Goal: Communication & Community: Ask a question

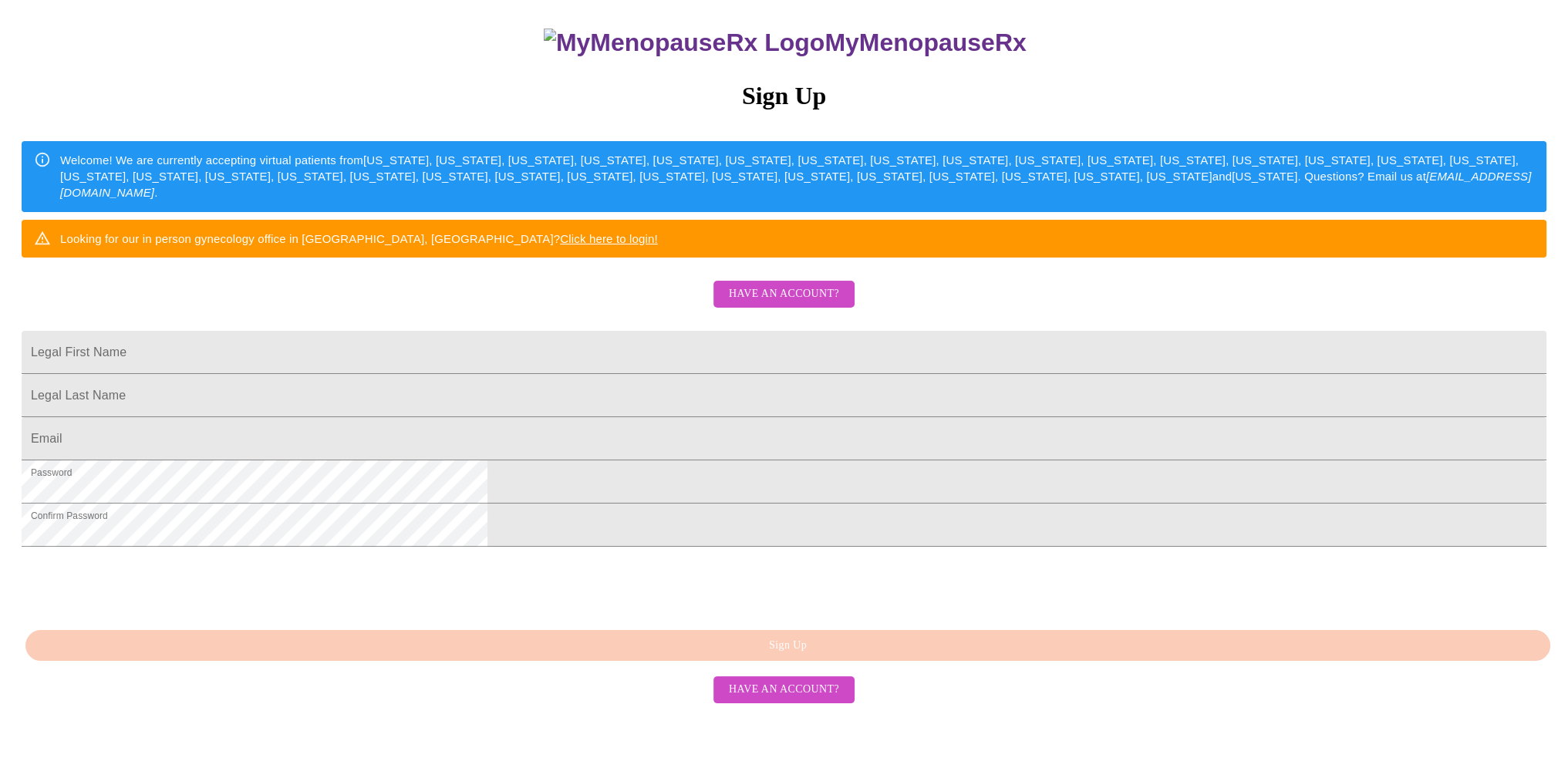
scroll to position [225, 0]
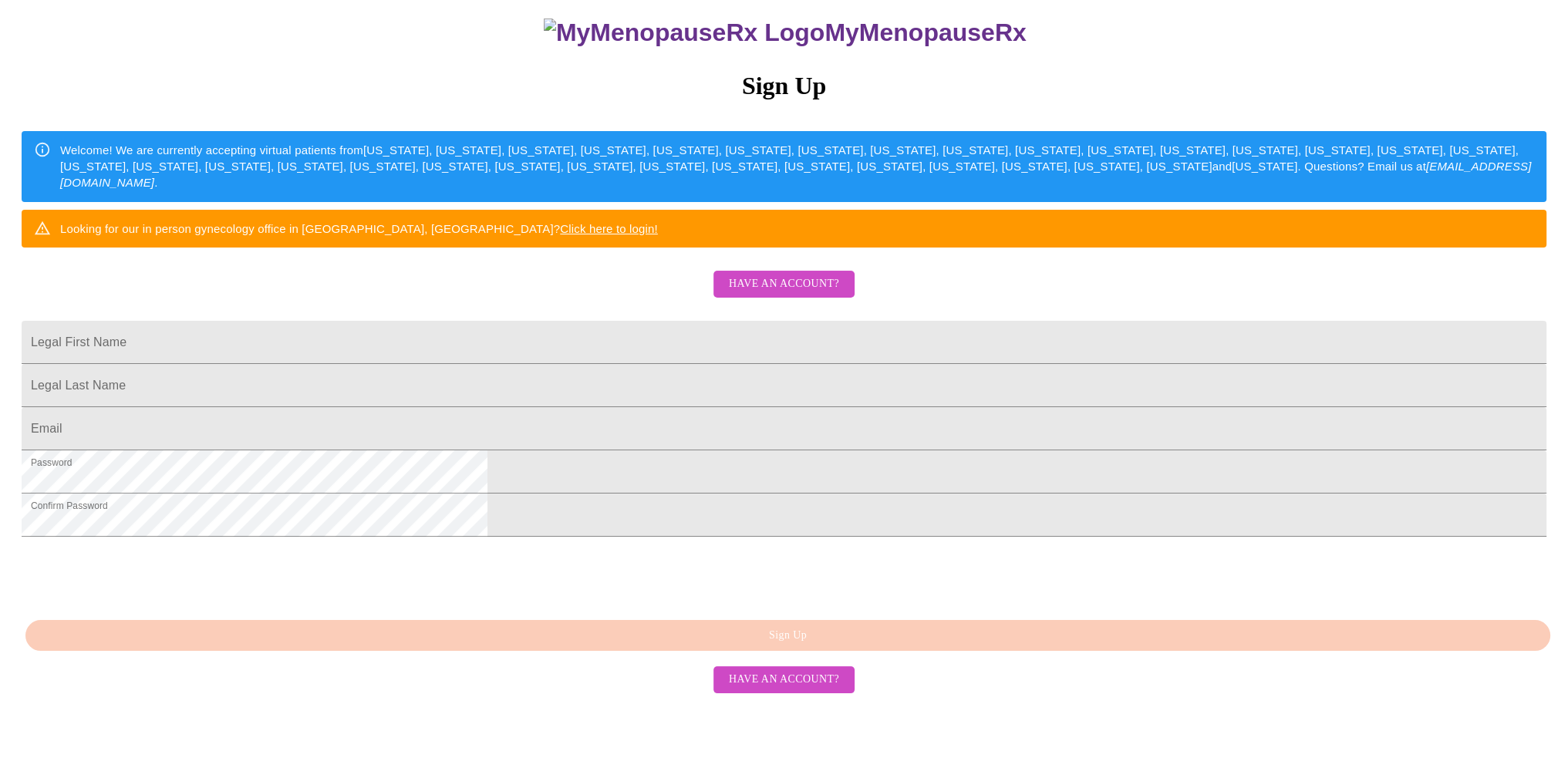
click at [779, 275] on span "Have an account?" at bounding box center [783, 284] width 110 height 19
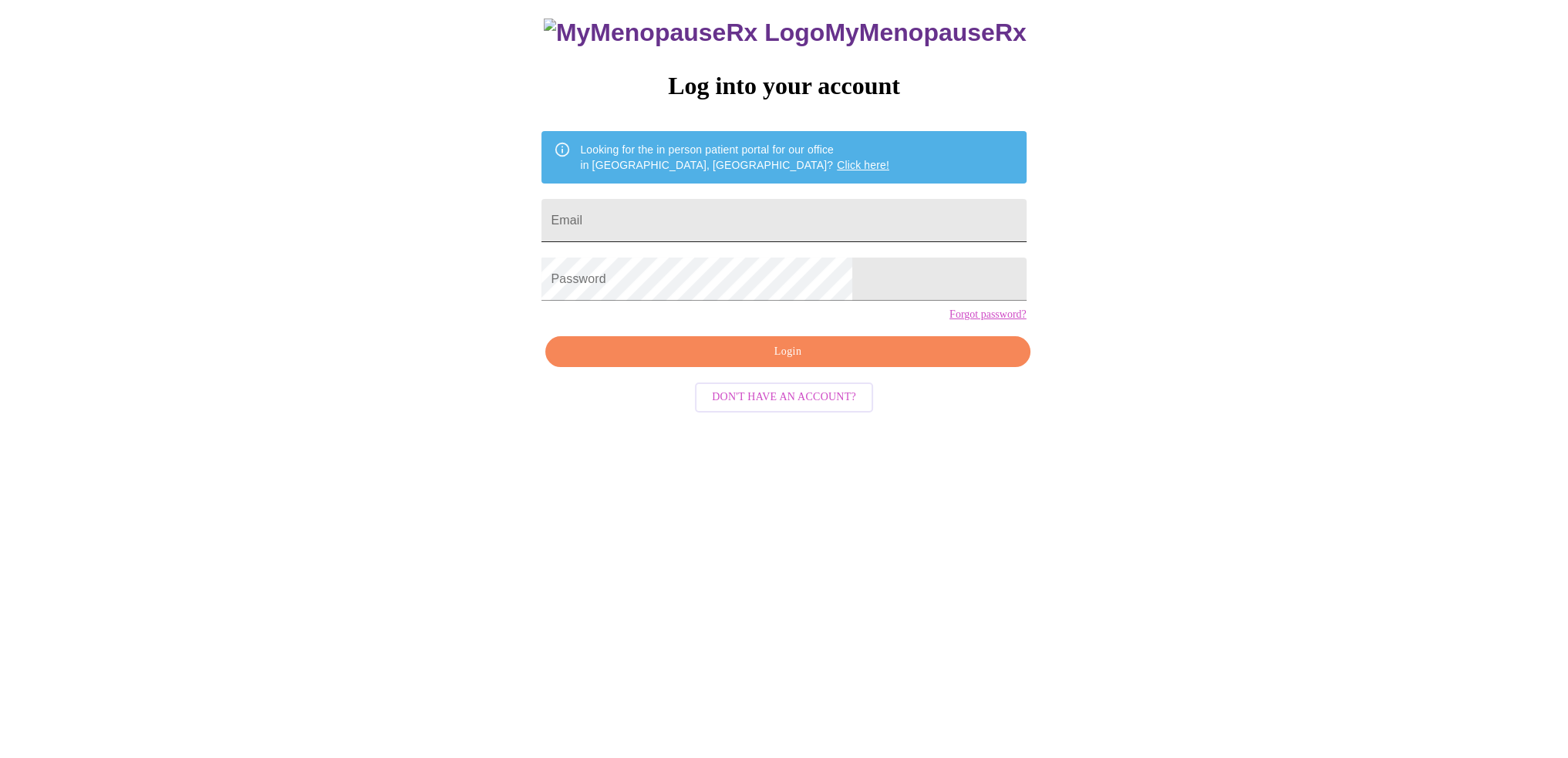
scroll to position [15, 0]
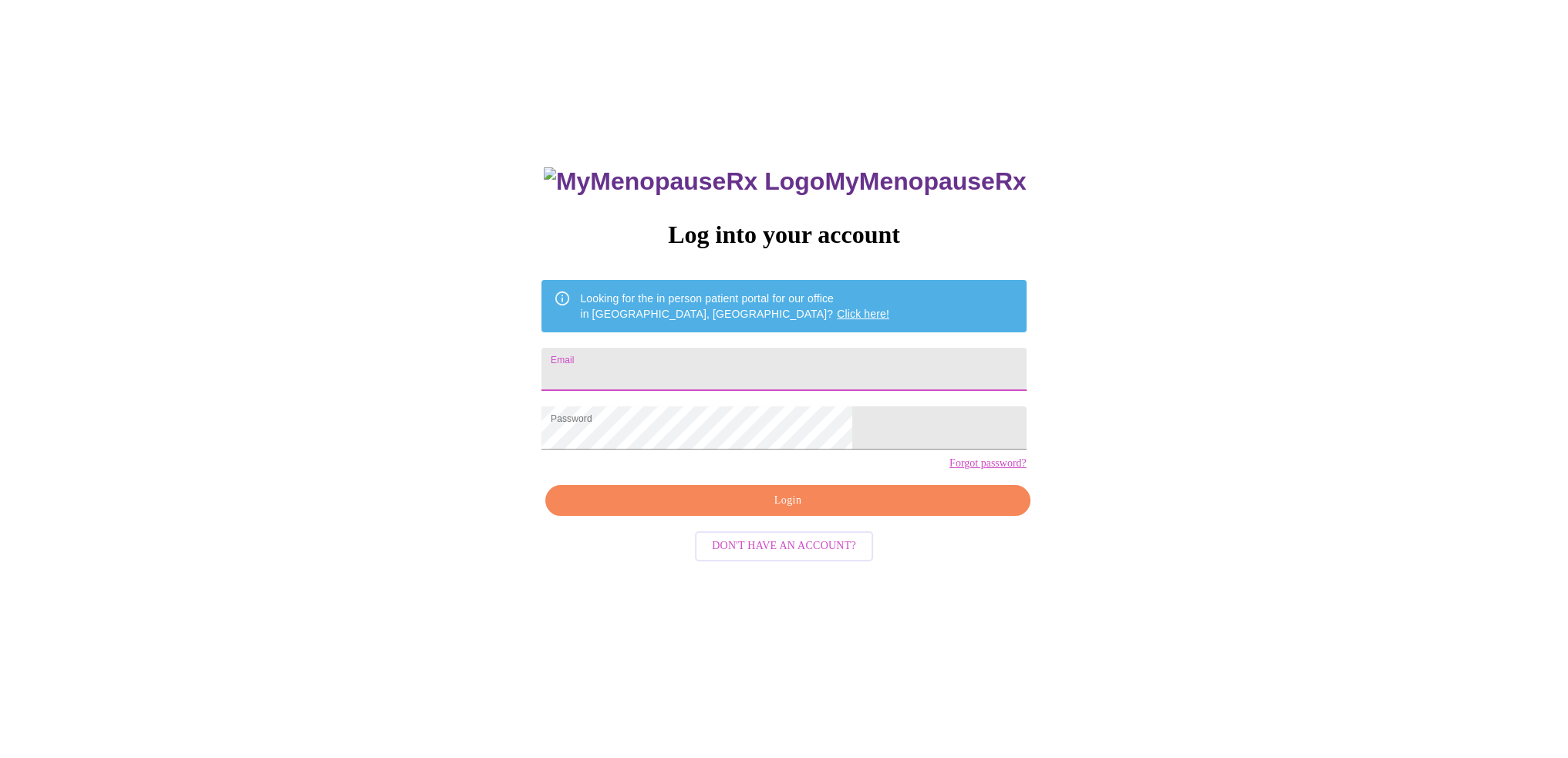
click at [718, 360] on input "Email" at bounding box center [783, 369] width 484 height 43
type input "[EMAIL_ADDRESS][DOMAIN_NAME]"
click at [763, 510] on span "Login" at bounding box center [787, 501] width 449 height 19
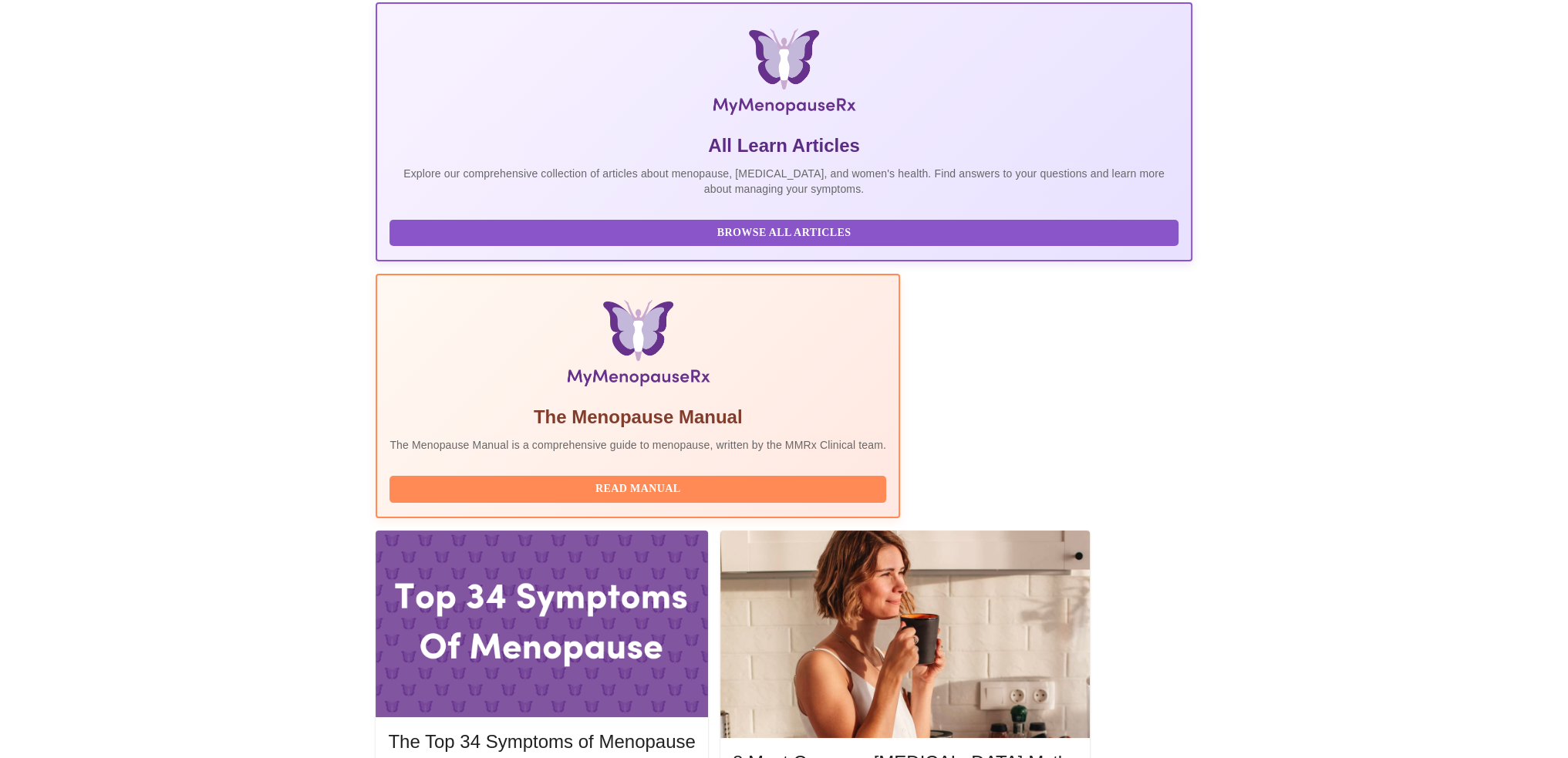
scroll to position [231, 0]
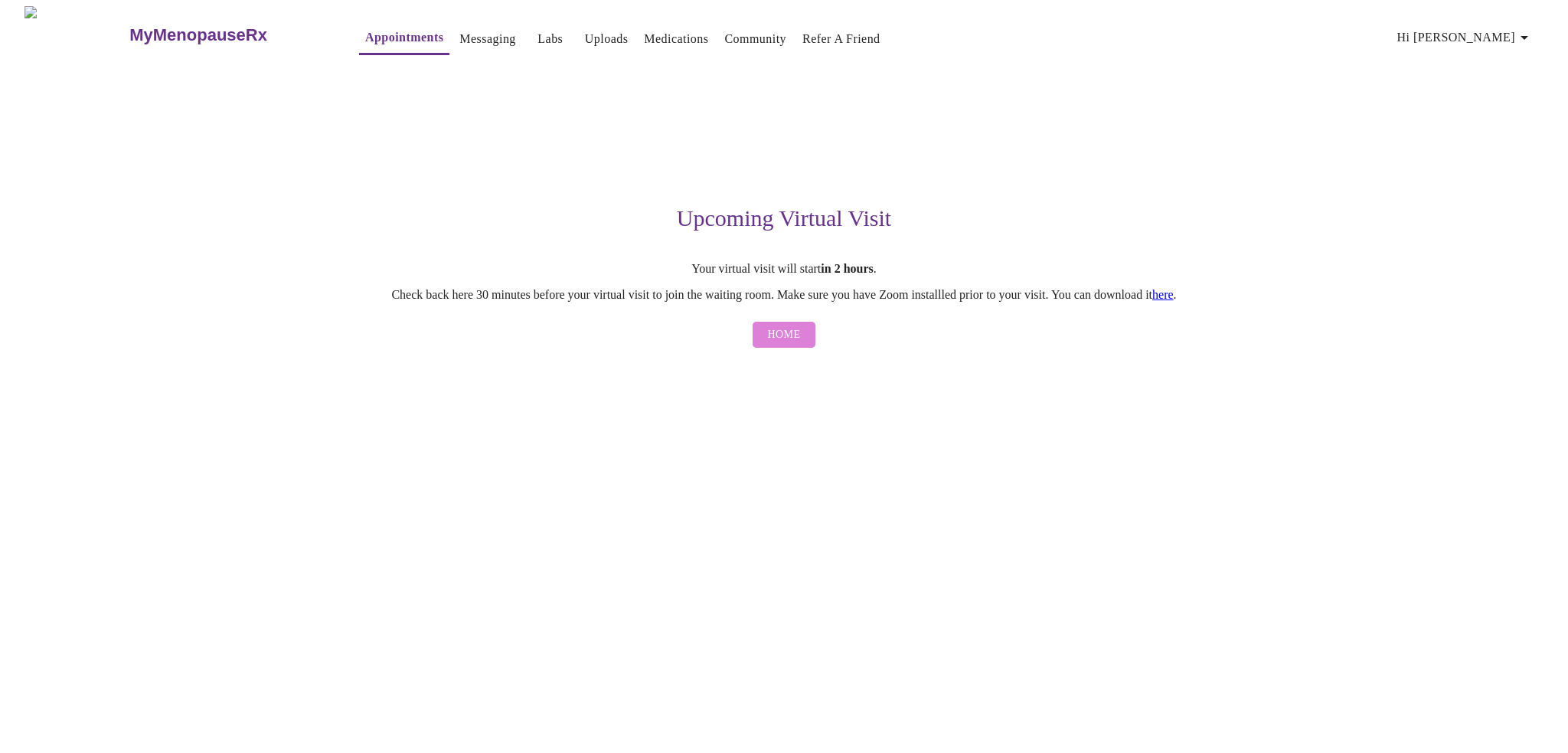
click at [784, 341] on span "Home" at bounding box center [784, 335] width 33 height 19
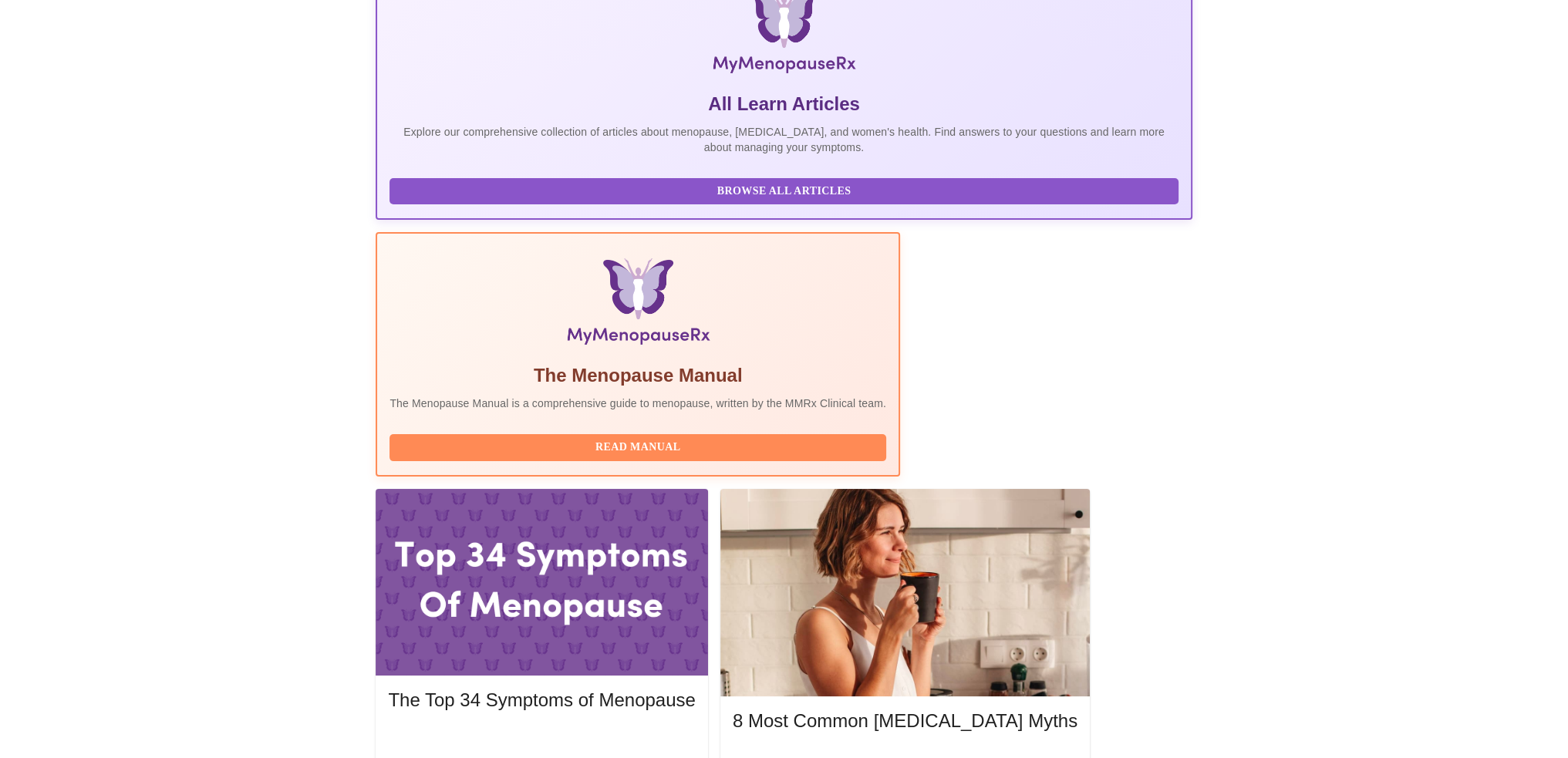
scroll to position [368, 0]
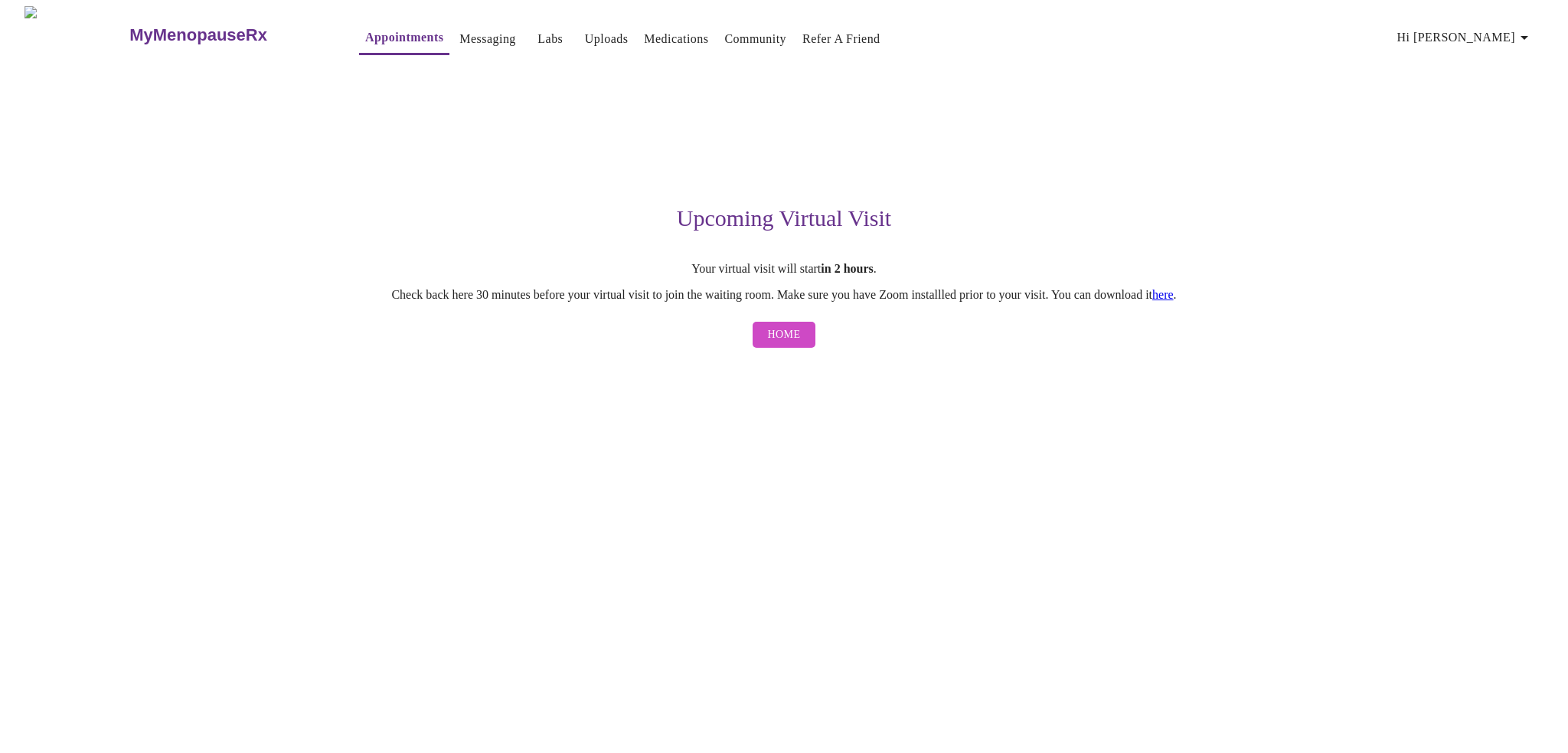
click at [786, 340] on span "Home" at bounding box center [784, 335] width 33 height 19
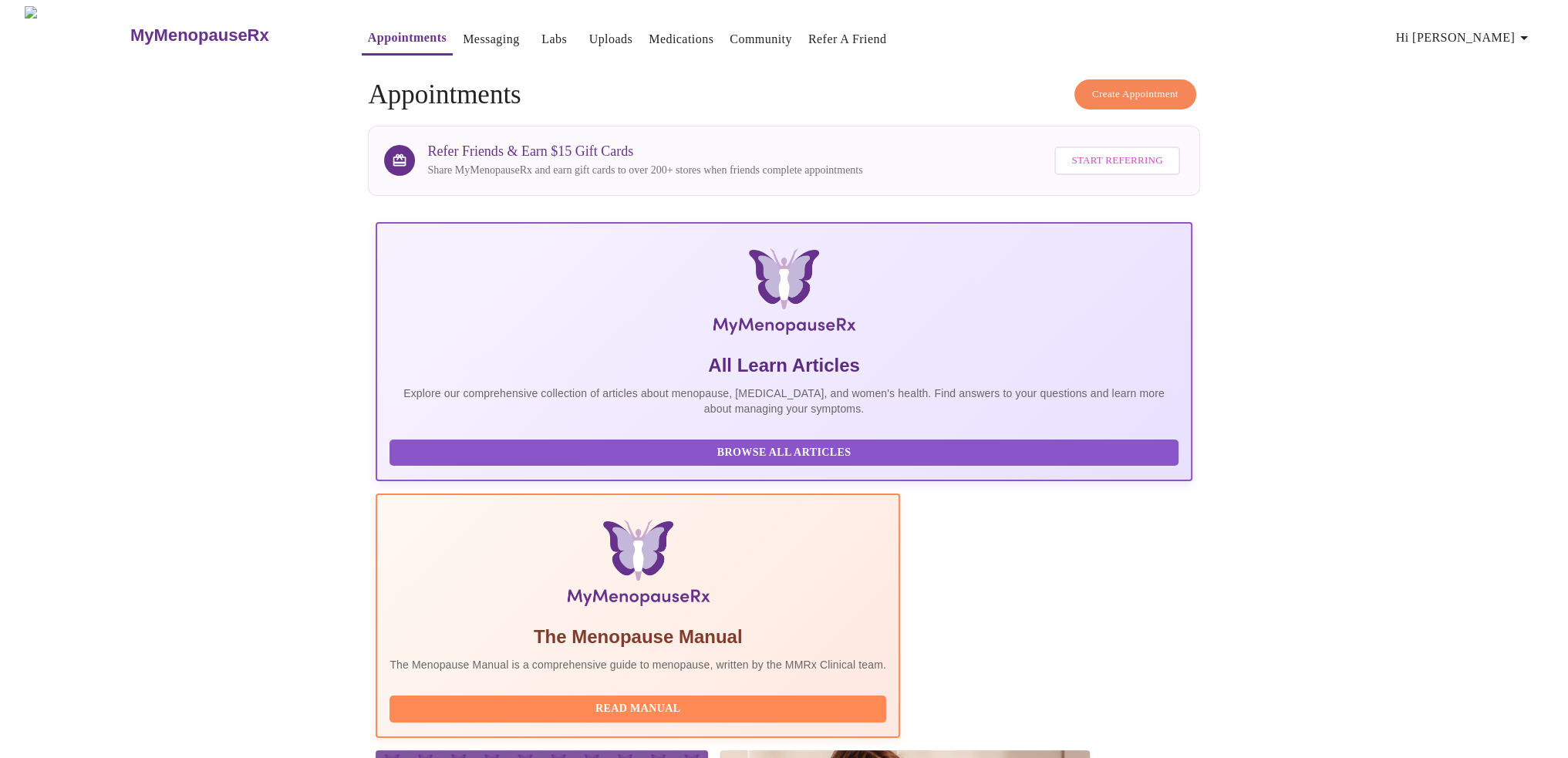
click at [463, 30] on link "Messaging" at bounding box center [491, 39] width 56 height 22
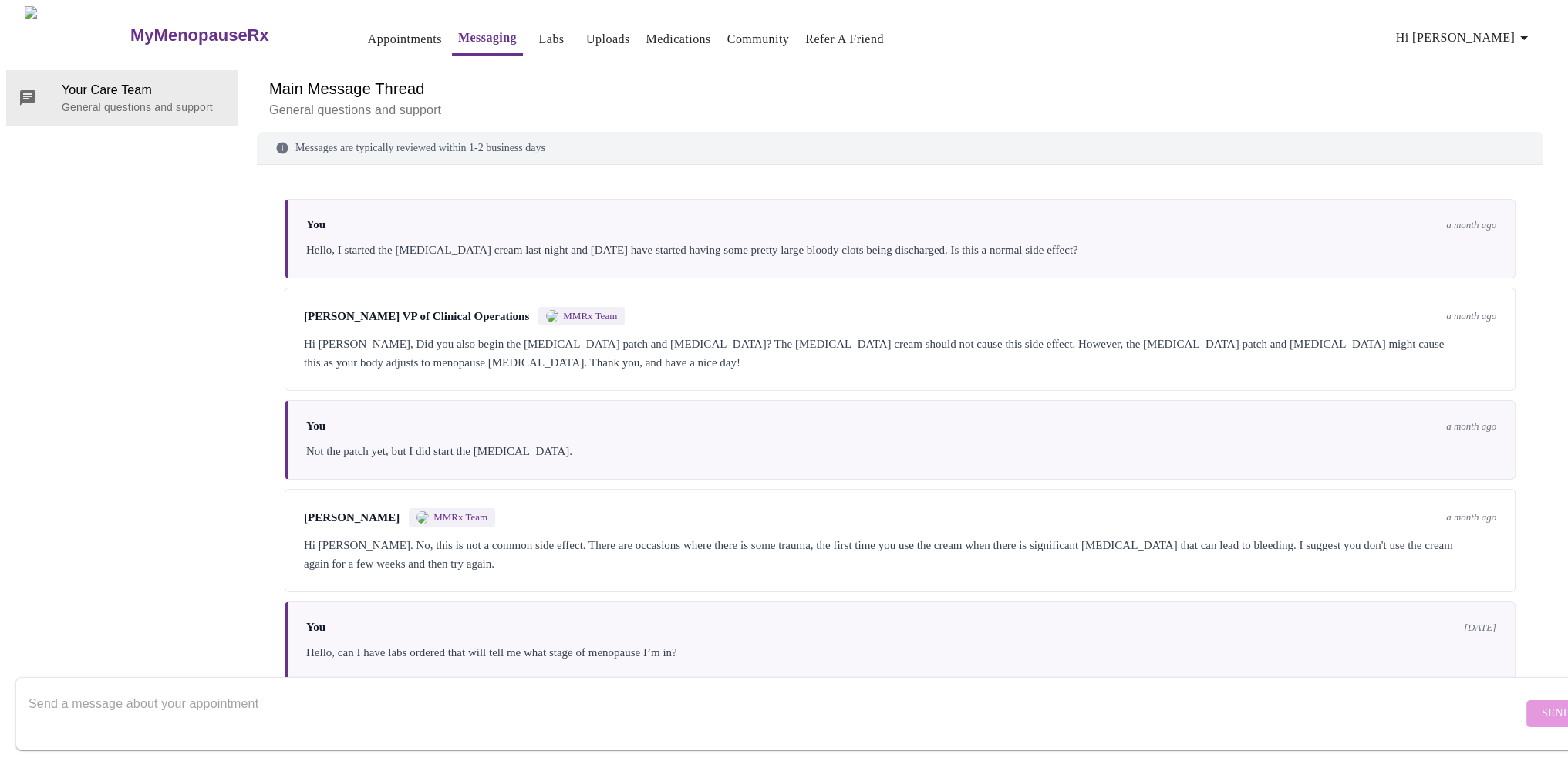
scroll to position [117, 0]
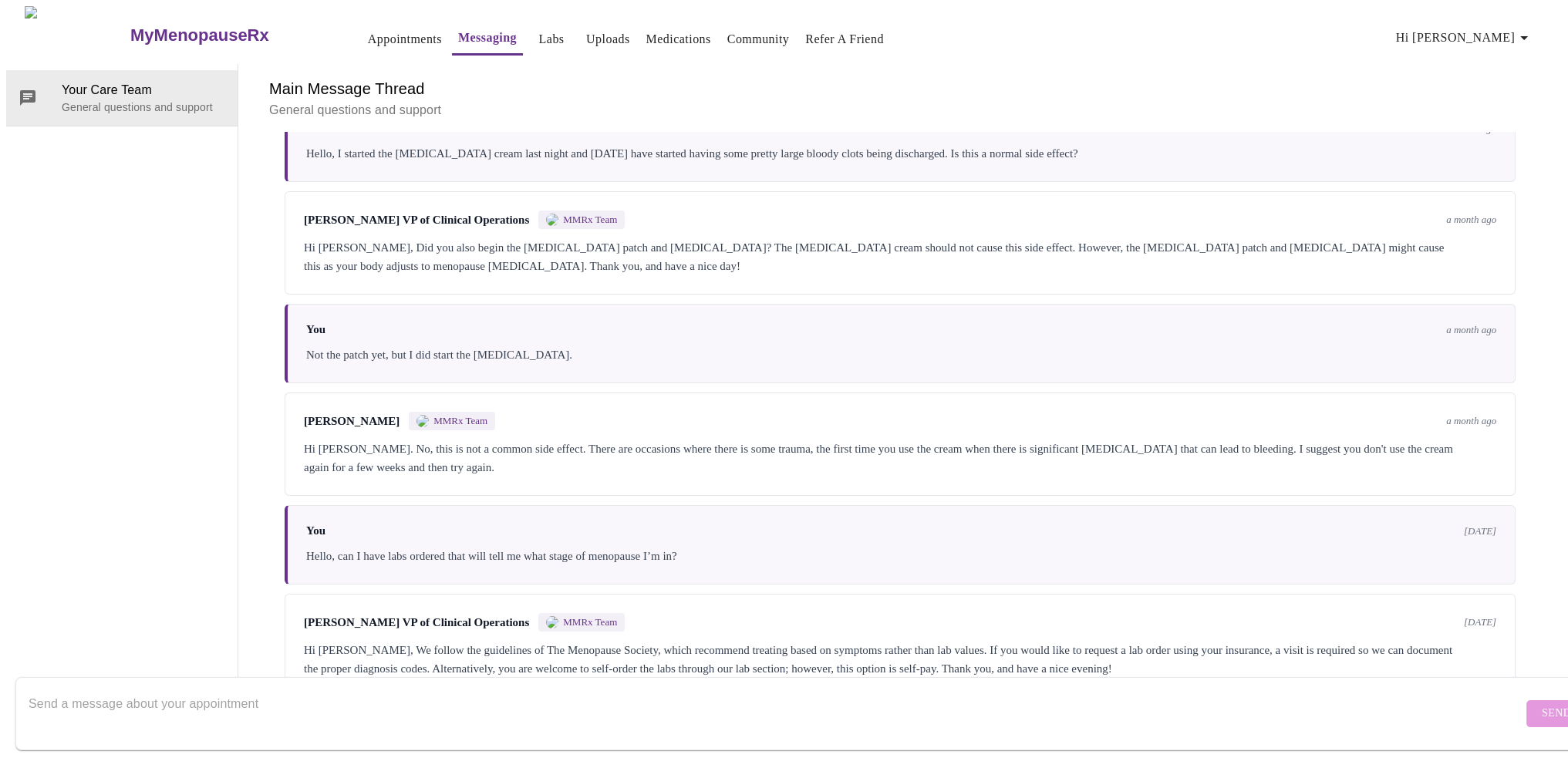
click at [284, 698] on textarea "Send a message about your appointment" at bounding box center [775, 713] width 1493 height 50
type textarea "I need to reschedule my appointment if not too late."
click at [1541, 704] on span "Send" at bounding box center [1555, 713] width 29 height 19
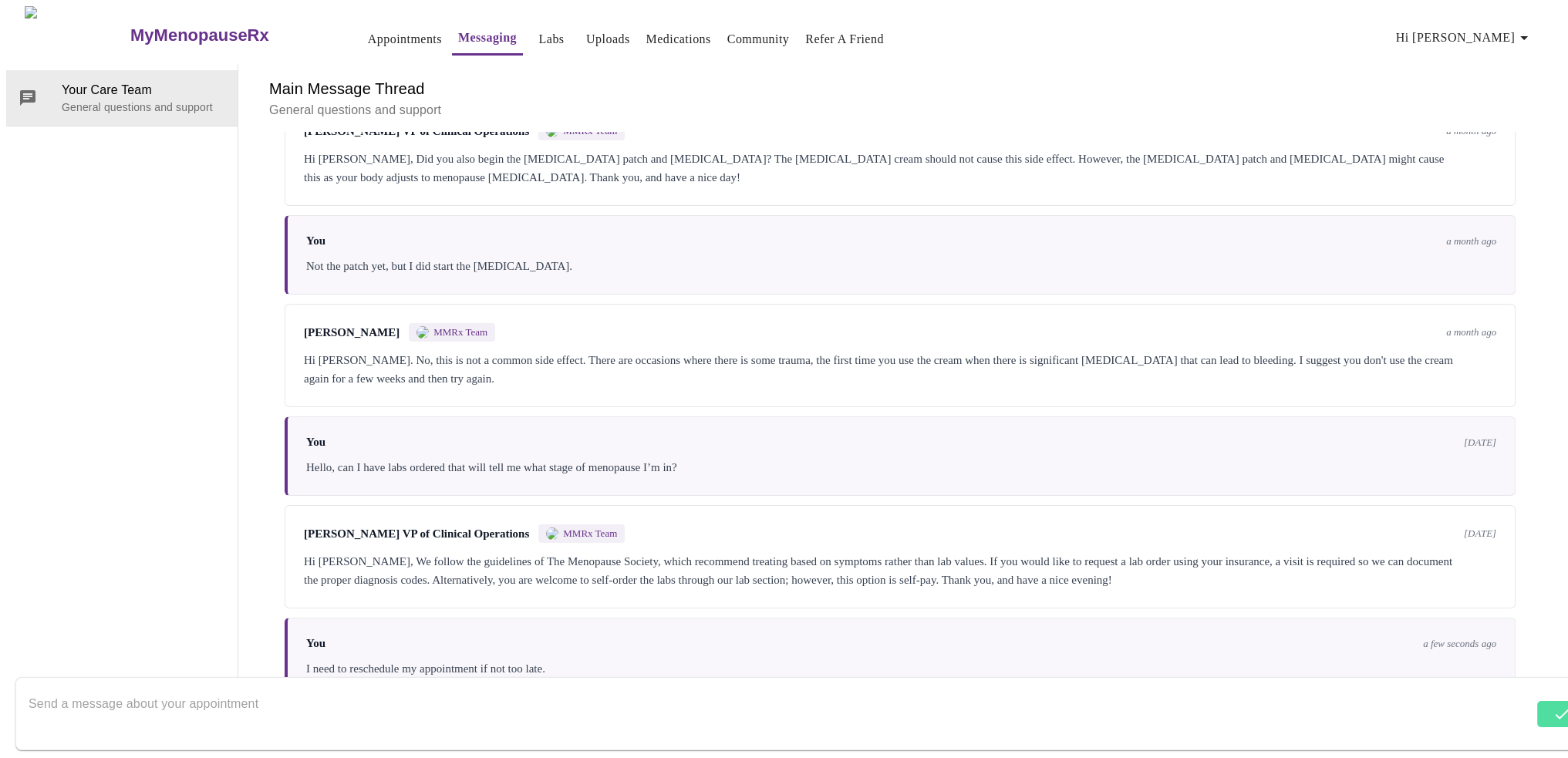
scroll to position [0, 0]
click at [368, 29] on link "Appointments" at bounding box center [405, 39] width 74 height 22
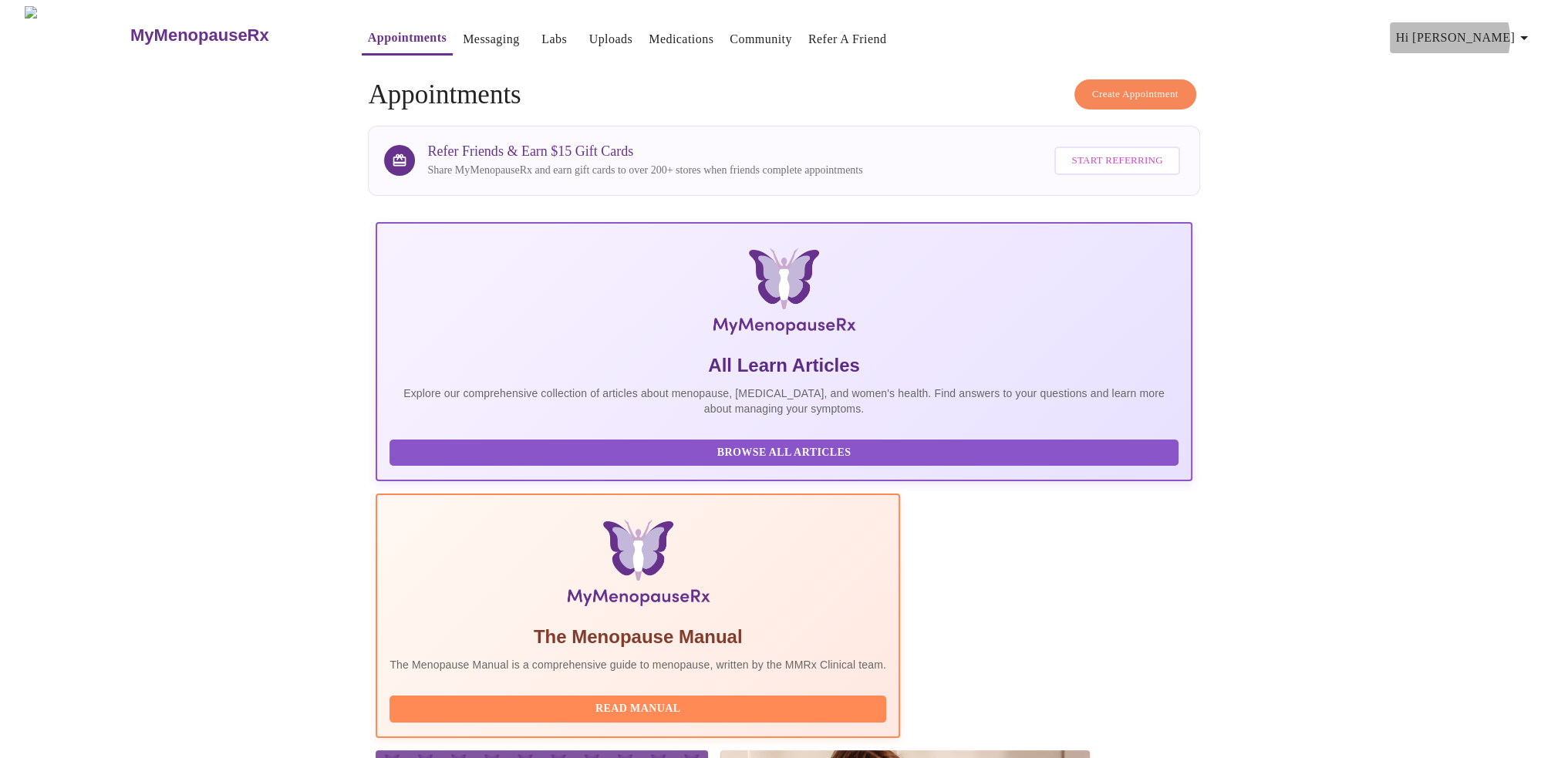
click at [1522, 33] on icon "button" at bounding box center [1523, 38] width 18 height 18
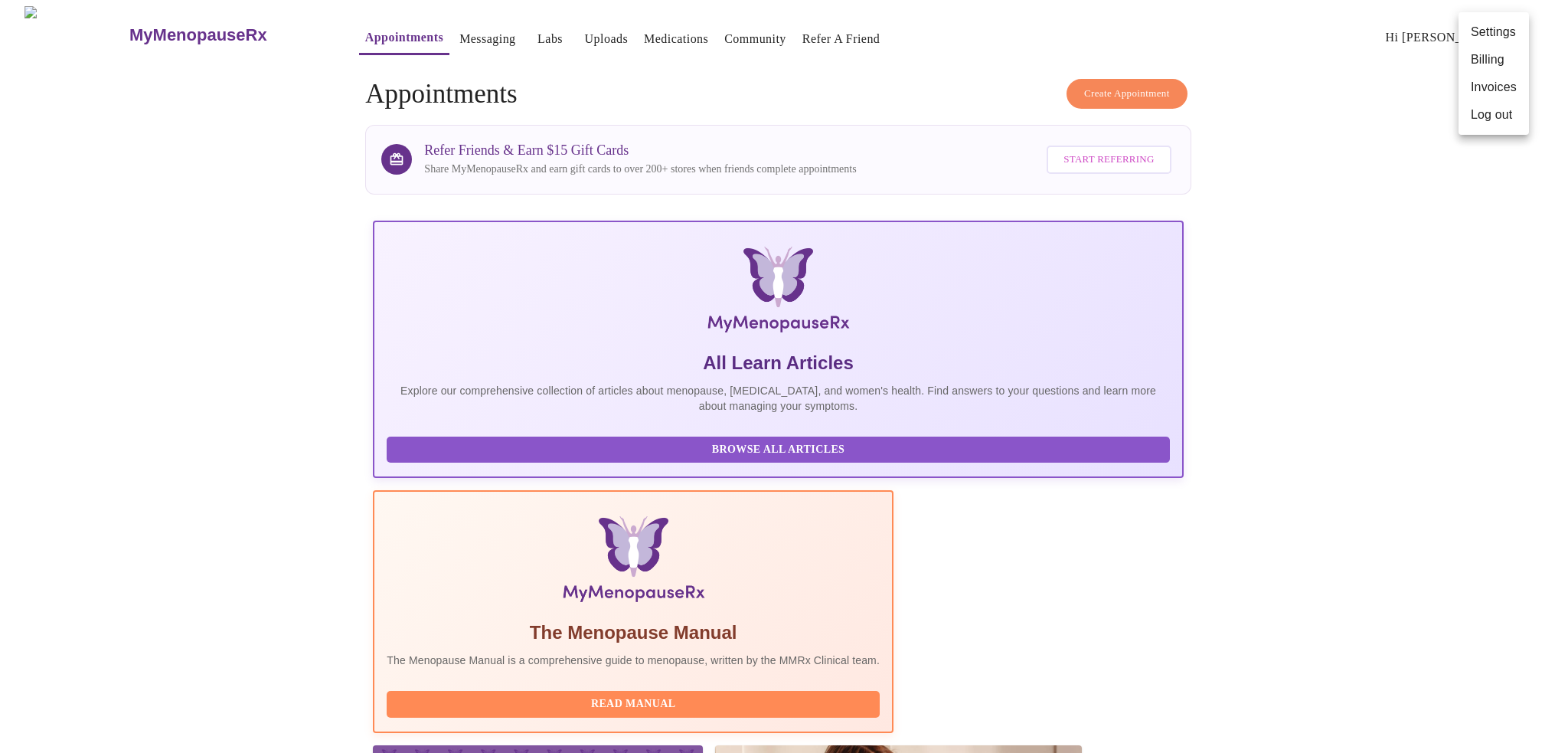
click at [1479, 199] on div at bounding box center [784, 376] width 1568 height 753
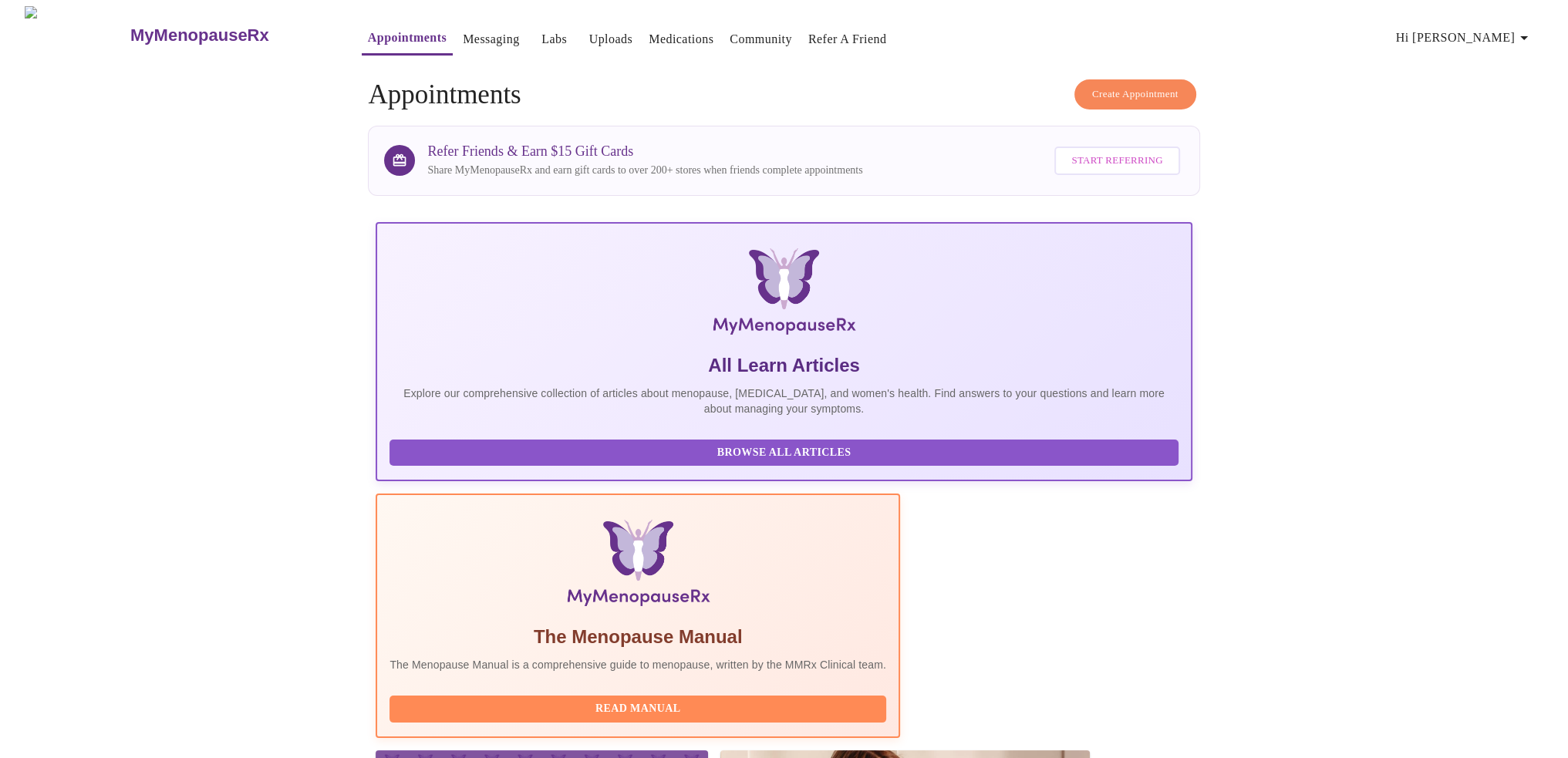
click at [463, 34] on link "Messaging" at bounding box center [491, 39] width 56 height 22
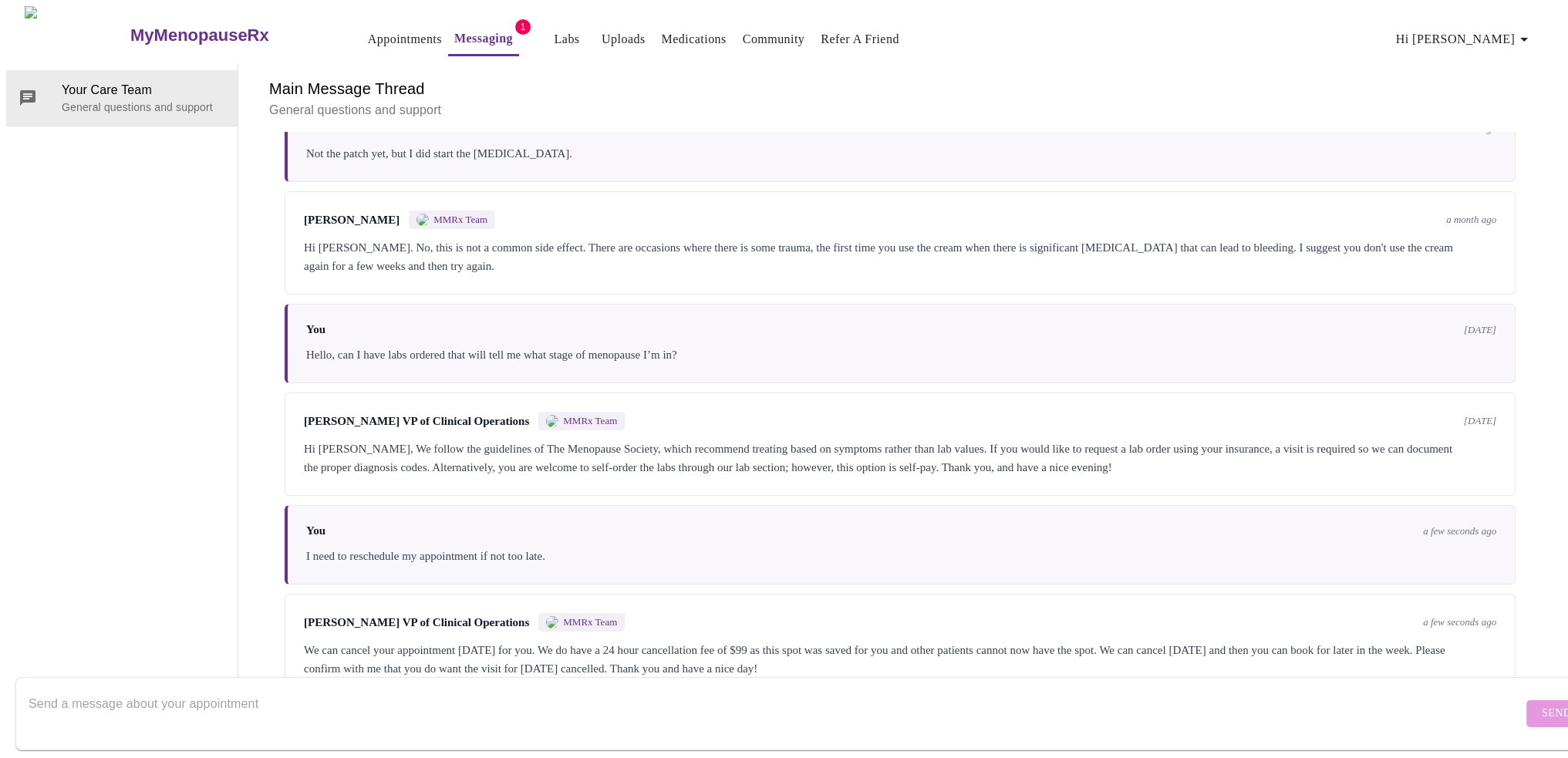
scroll to position [58, 0]
click at [473, 684] on div at bounding box center [775, 713] width 1493 height 60
type textarea "Yes, thank you. My apologies!"
click at [1541, 704] on span "Send" at bounding box center [1555, 713] width 29 height 19
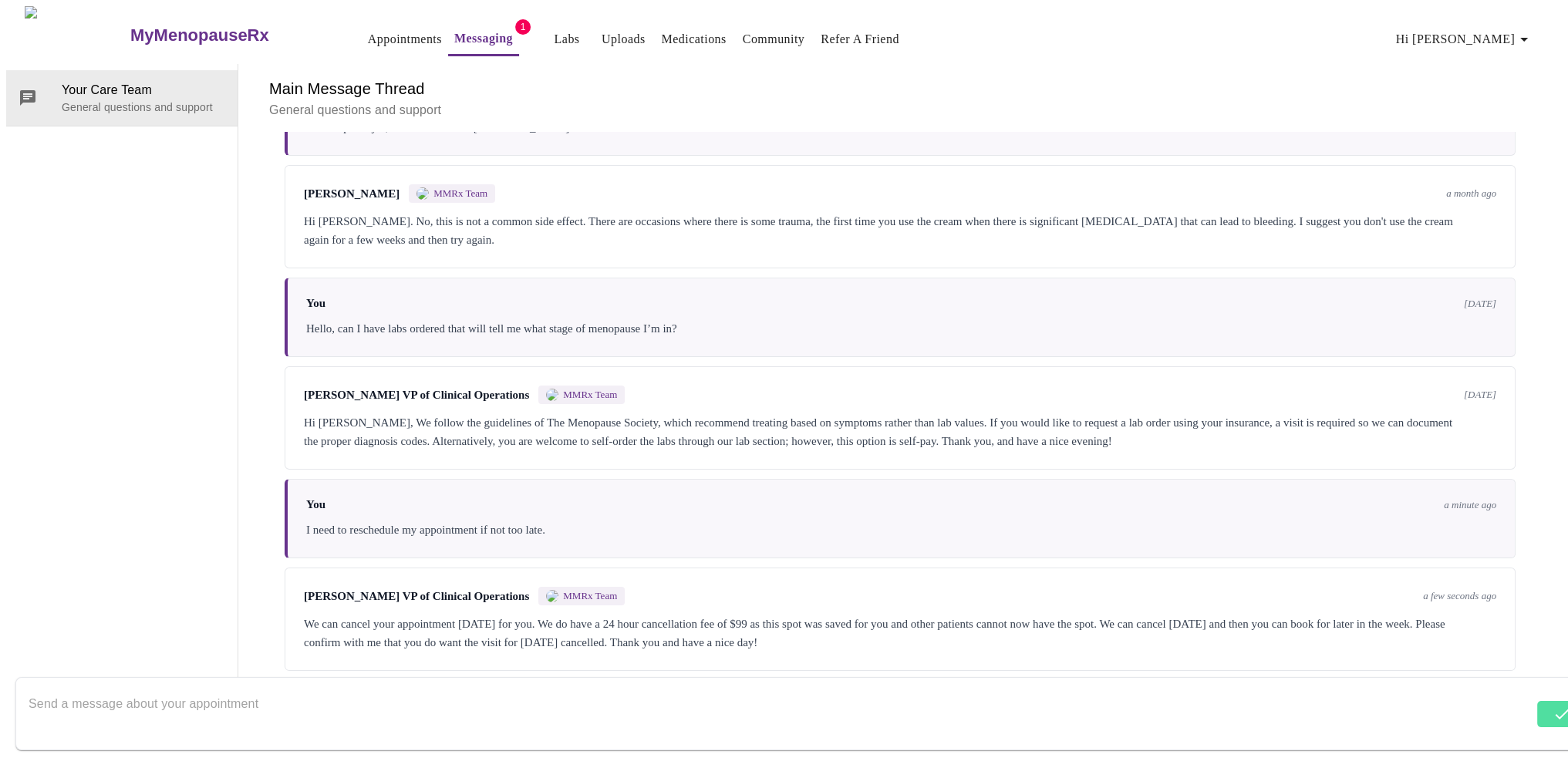
scroll to position [417, 0]
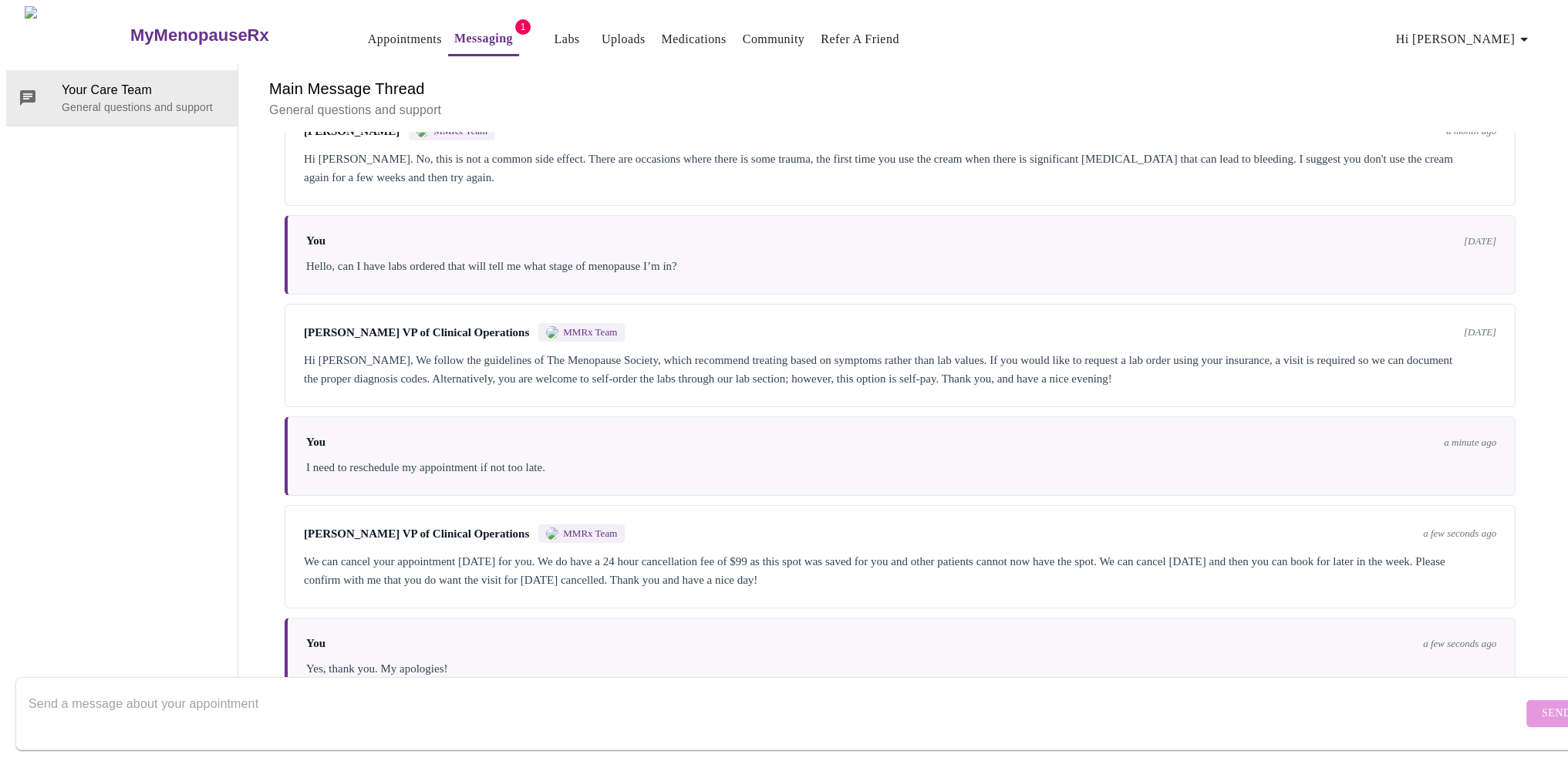
click at [540, 703] on textarea "Send a message about your appointment" at bounding box center [775, 713] width 1493 height 50
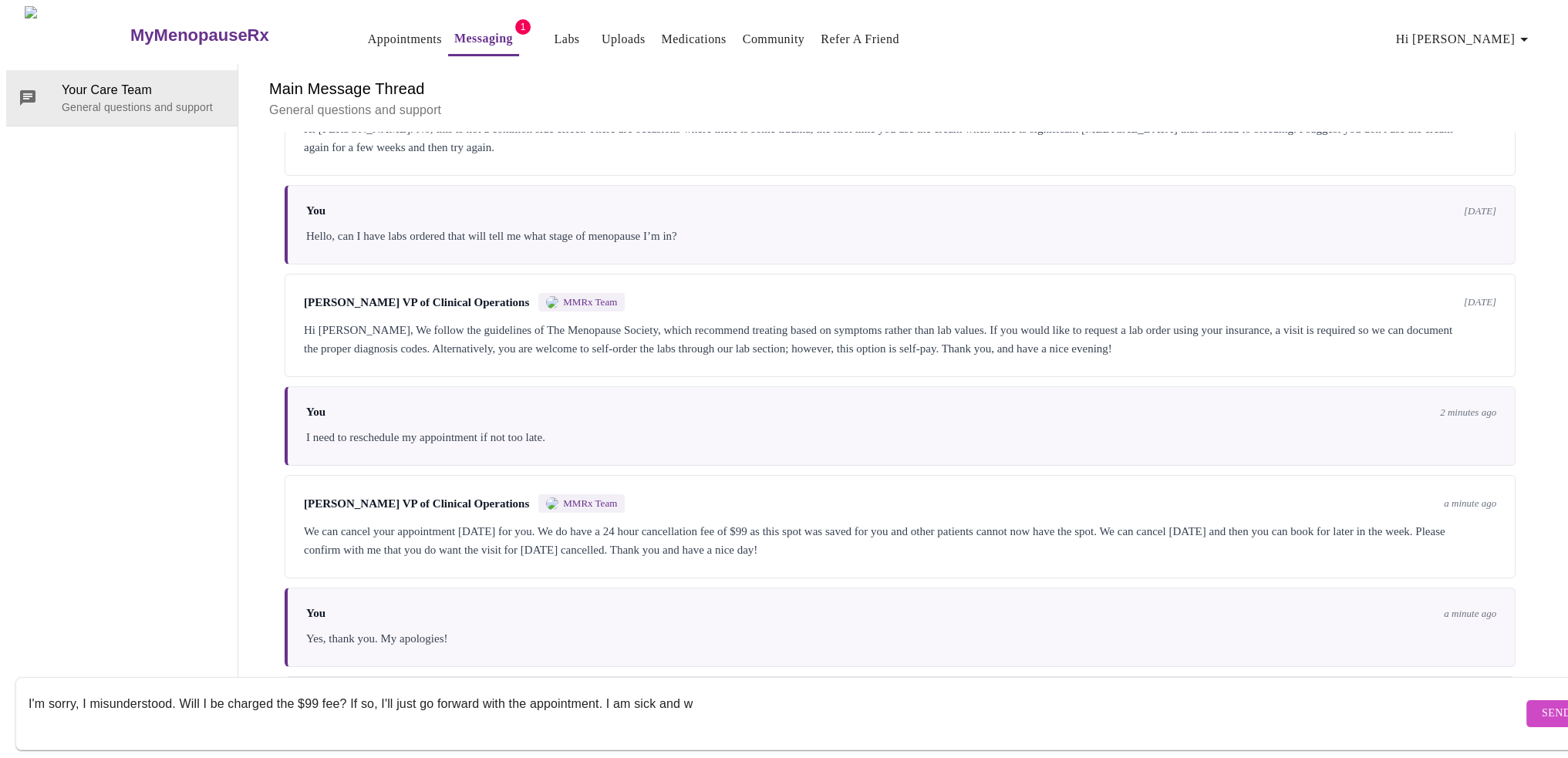
scroll to position [513, 0]
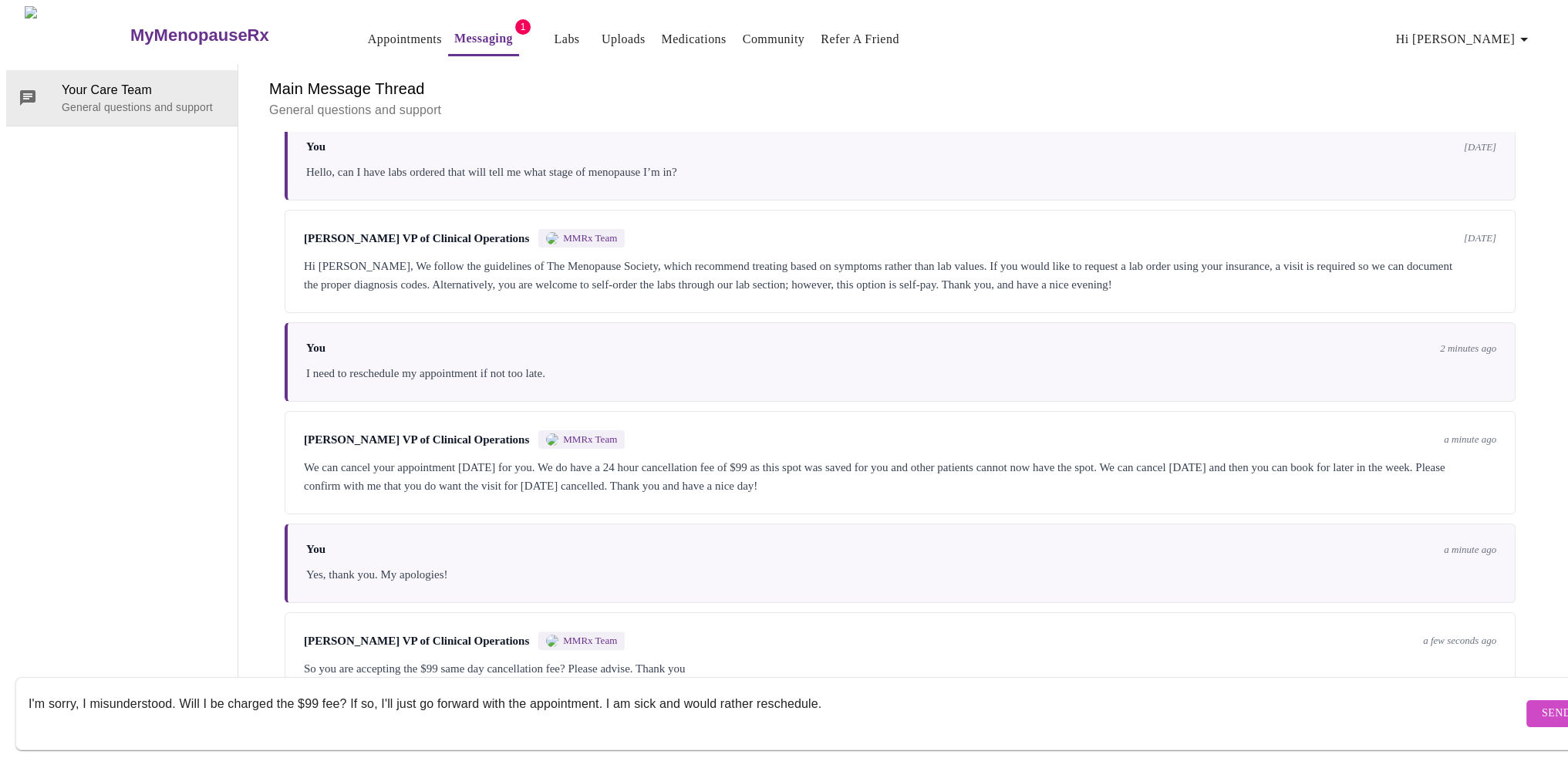
type textarea "I'm sorry, I misunderstood. Will I be charged the $99 fee? If so, I'll just go …"
click at [1526, 700] on button "Send" at bounding box center [1556, 713] width 61 height 27
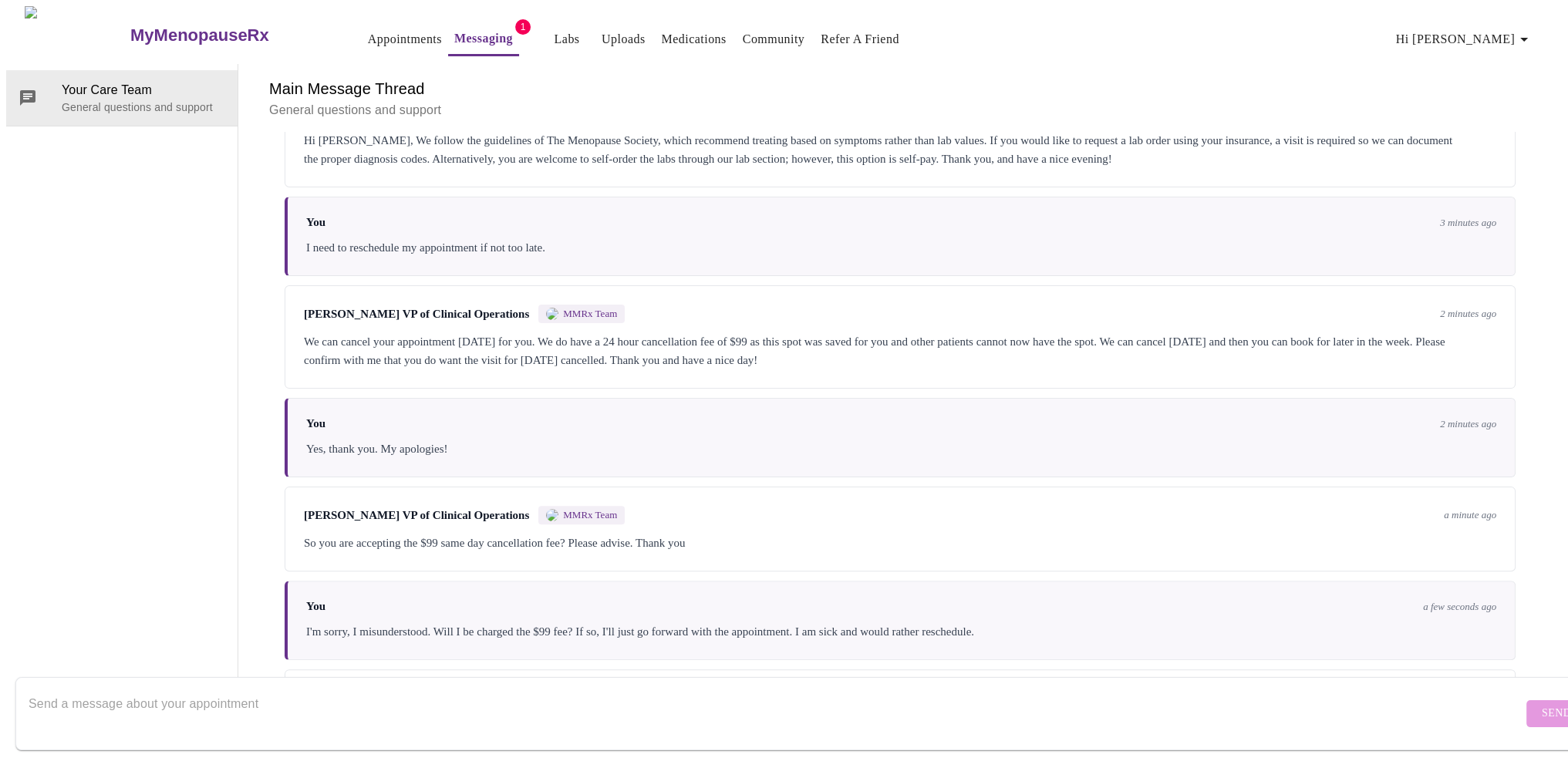
scroll to position [703, 0]
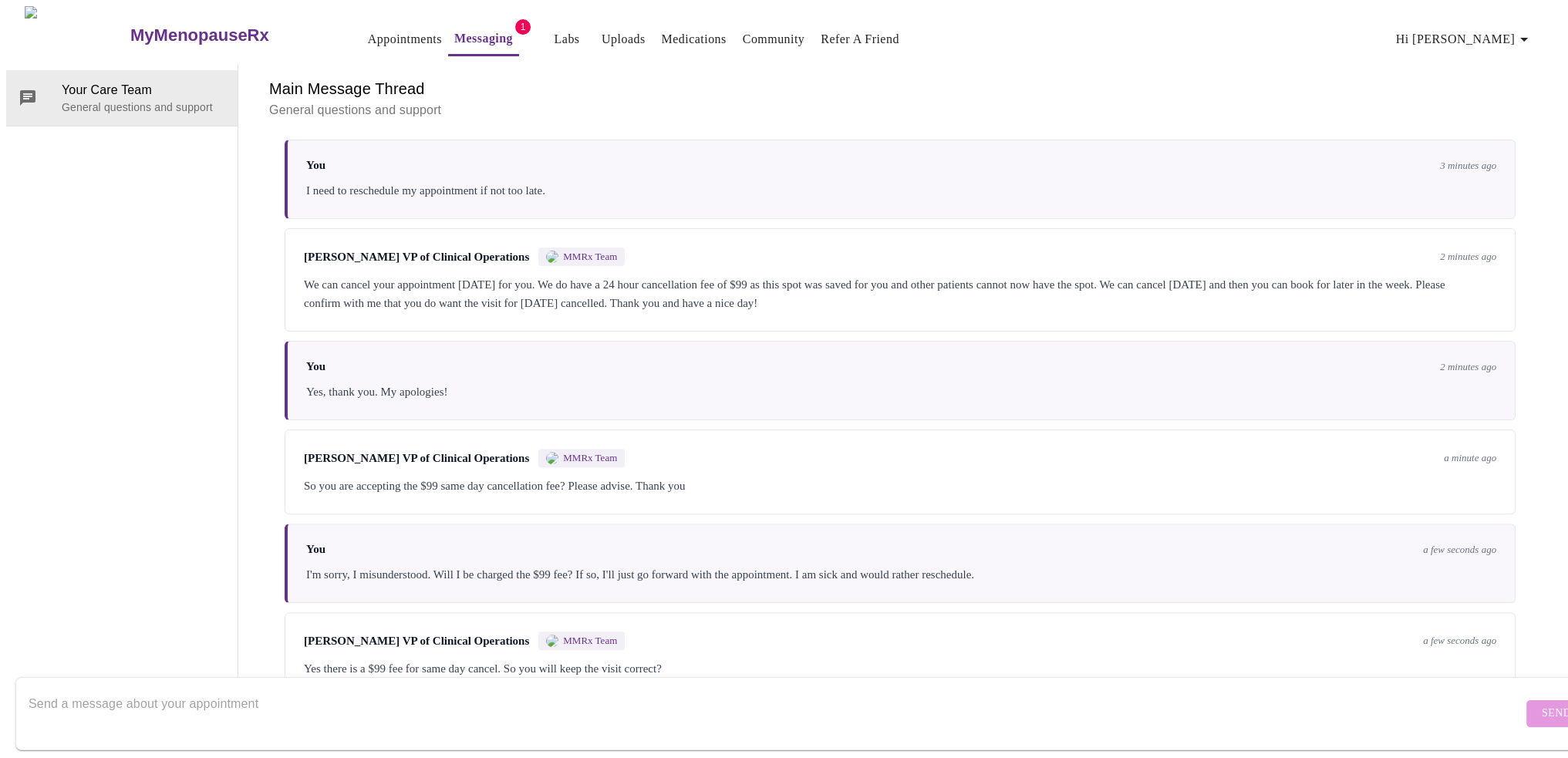
click at [586, 703] on textarea "Send a message about your appointment" at bounding box center [775, 713] width 1493 height 50
type textarea "Yes, I'll keep the appointment"
click at [1541, 705] on span "Send" at bounding box center [1555, 713] width 29 height 19
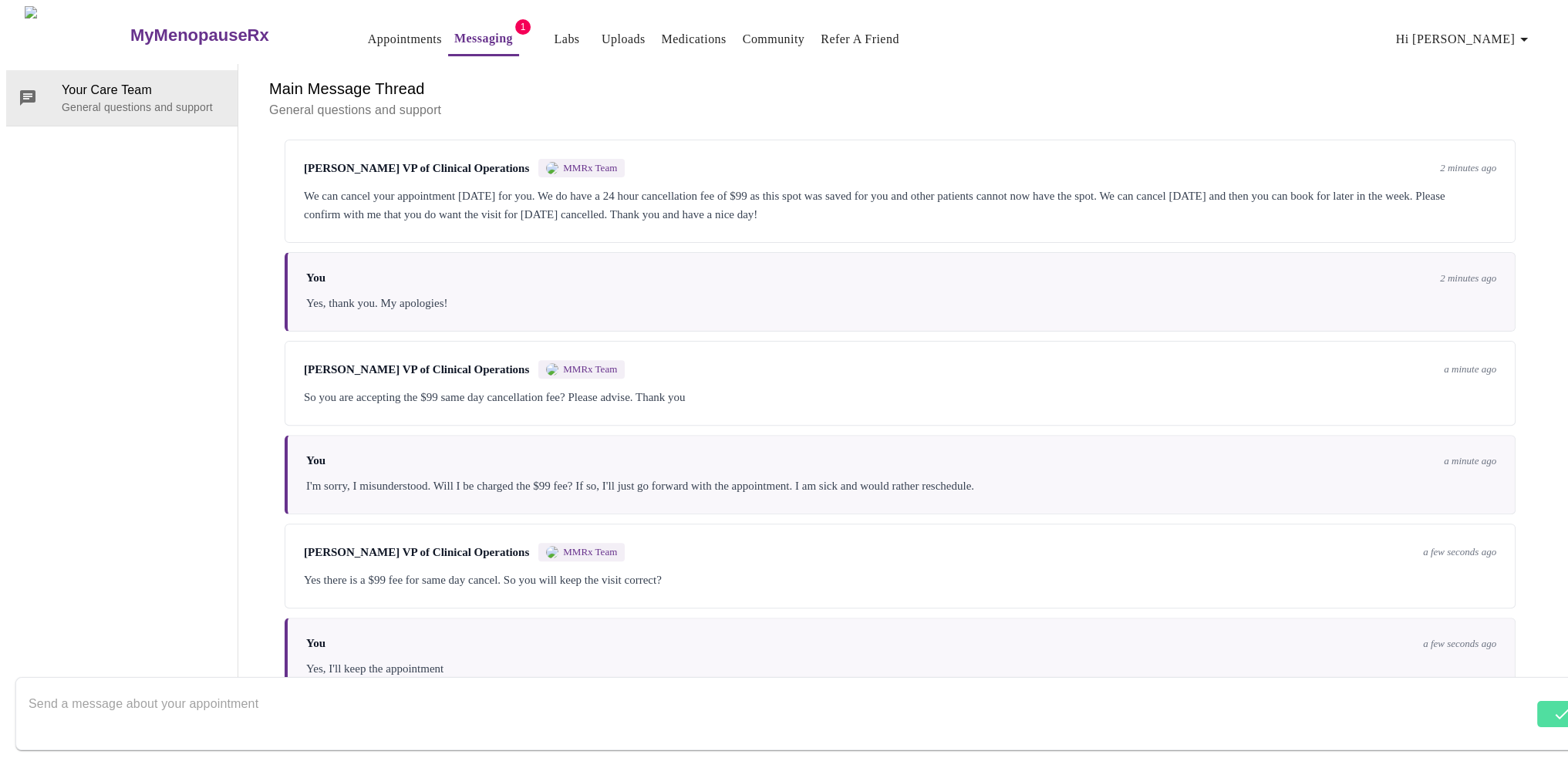
scroll to position [795, 0]
